Goal: Navigation & Orientation: Find specific page/section

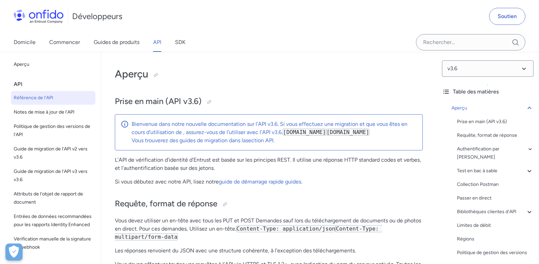
select select "http"
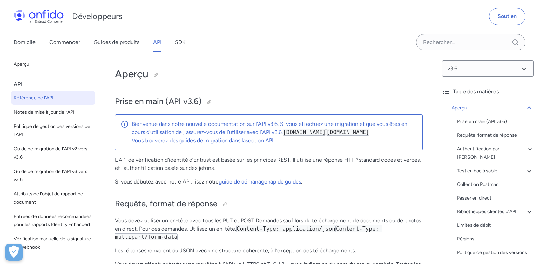
select select "http"
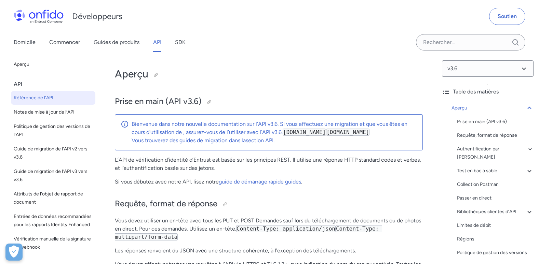
select select "http"
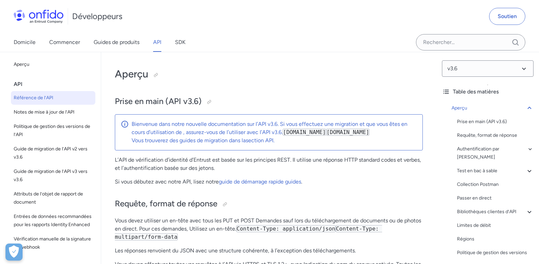
select select "http"
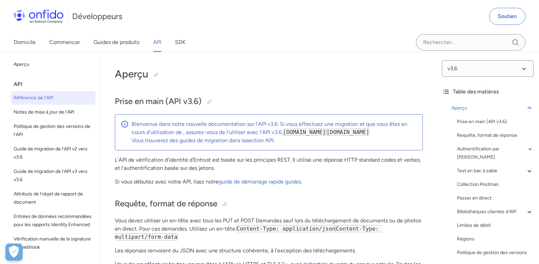
select select "http"
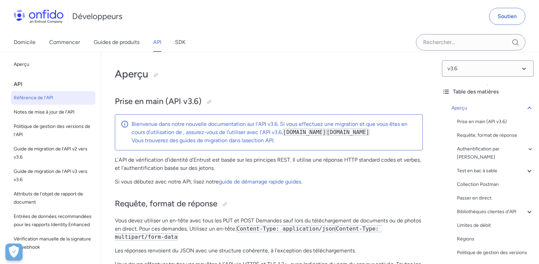
select select "http"
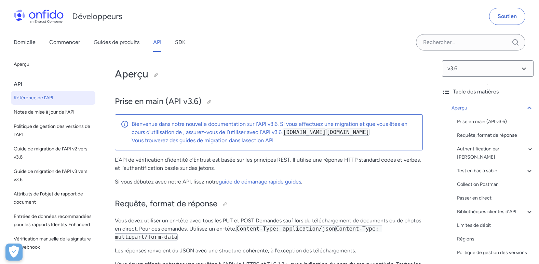
select select "http"
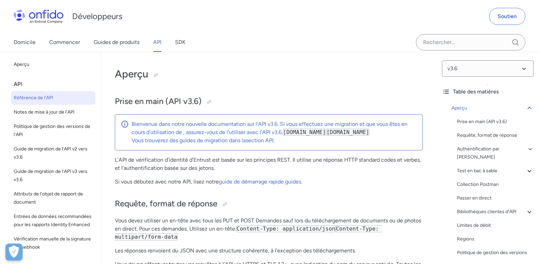
select select "http"
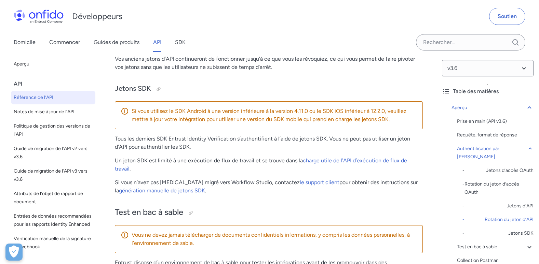
scroll to position [922, 0]
